Goal: Task Accomplishment & Management: Use online tool/utility

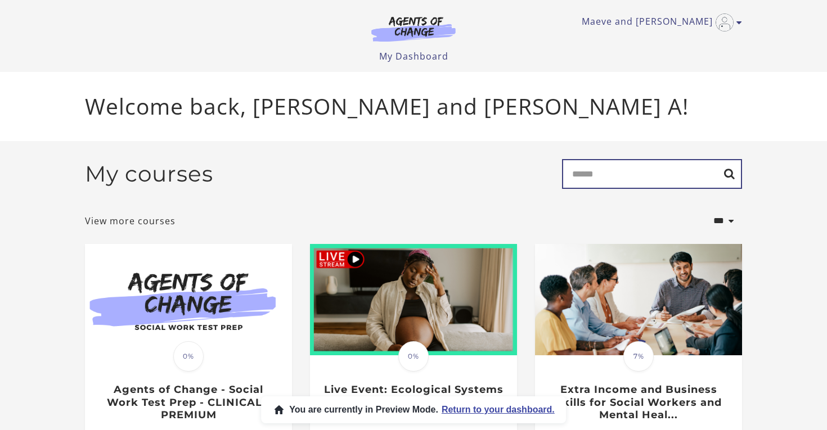
click at [604, 182] on input "Search" at bounding box center [652, 174] width 180 height 30
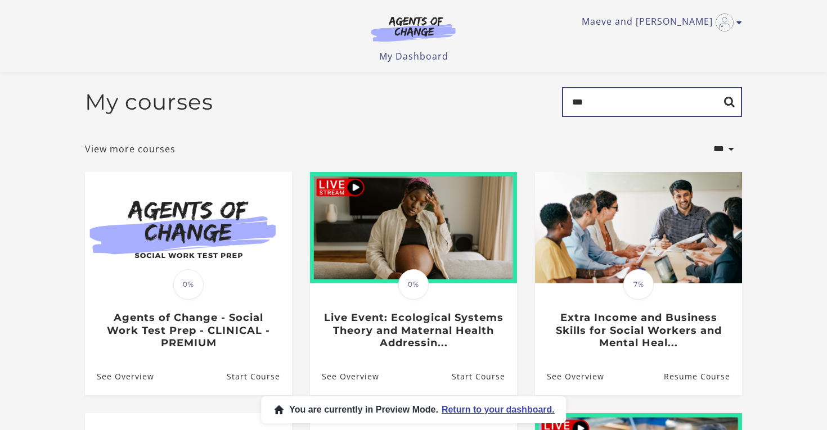
scroll to position [312, 0]
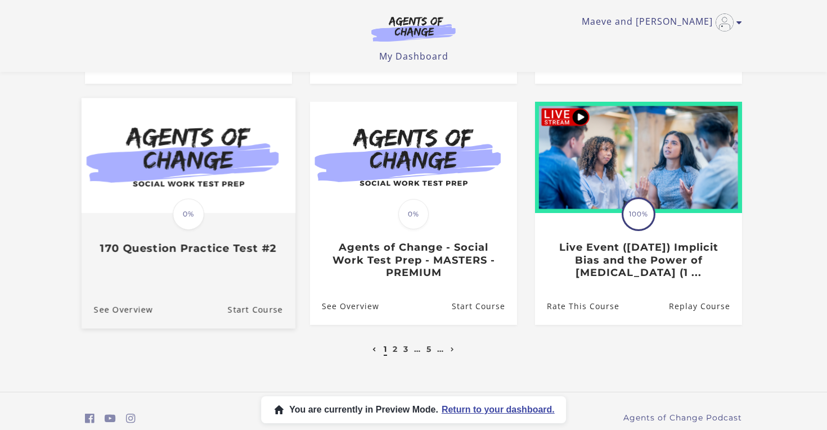
type input "***"
click at [245, 255] on h3 "170 Question Practice Test #2" at bounding box center [188, 248] width 189 height 13
